Goal: Register for event/course

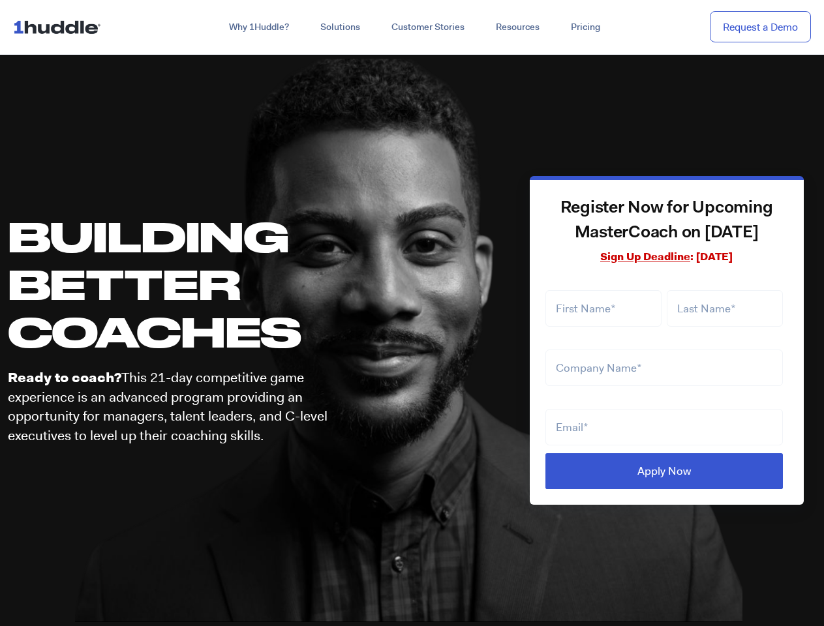
click at [412, 313] on div "Register Now for Upcoming MasterCoach on [DATE] Sign Up Deadline : [DATE] LTLS …" at bounding box center [609, 341] width 401 height 564
click at [258, 27] on link "Why 1Huddle?" at bounding box center [258, 27] width 91 height 23
click at [339, 27] on link "Solutions" at bounding box center [340, 27] width 71 height 23
click at [517, 27] on link "Resources" at bounding box center [517, 27] width 75 height 23
click at [667, 342] on div at bounding box center [666, 361] width 243 height 52
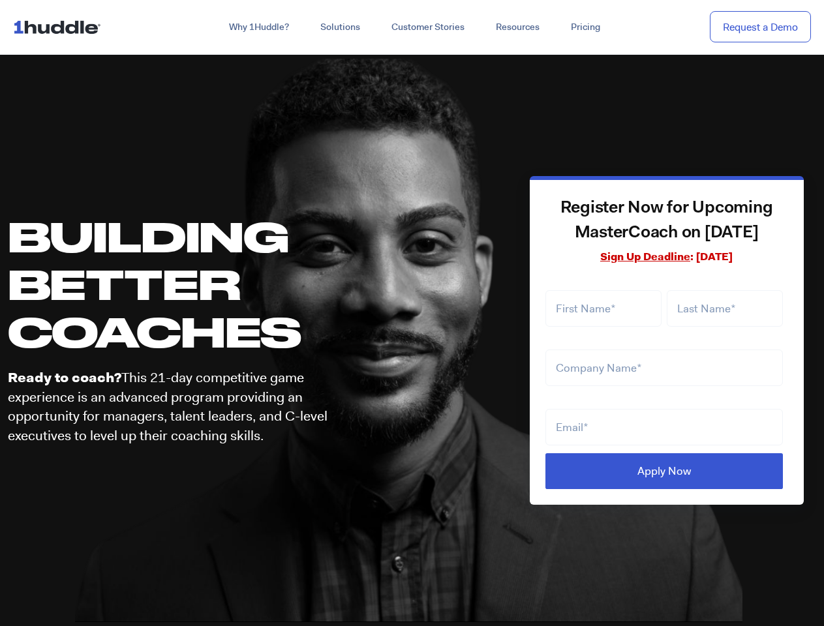
click at [664, 471] on input "Apply Now" at bounding box center [664, 471] width 238 height 36
